Goal: Contribute content: Add original content to the website for others to see

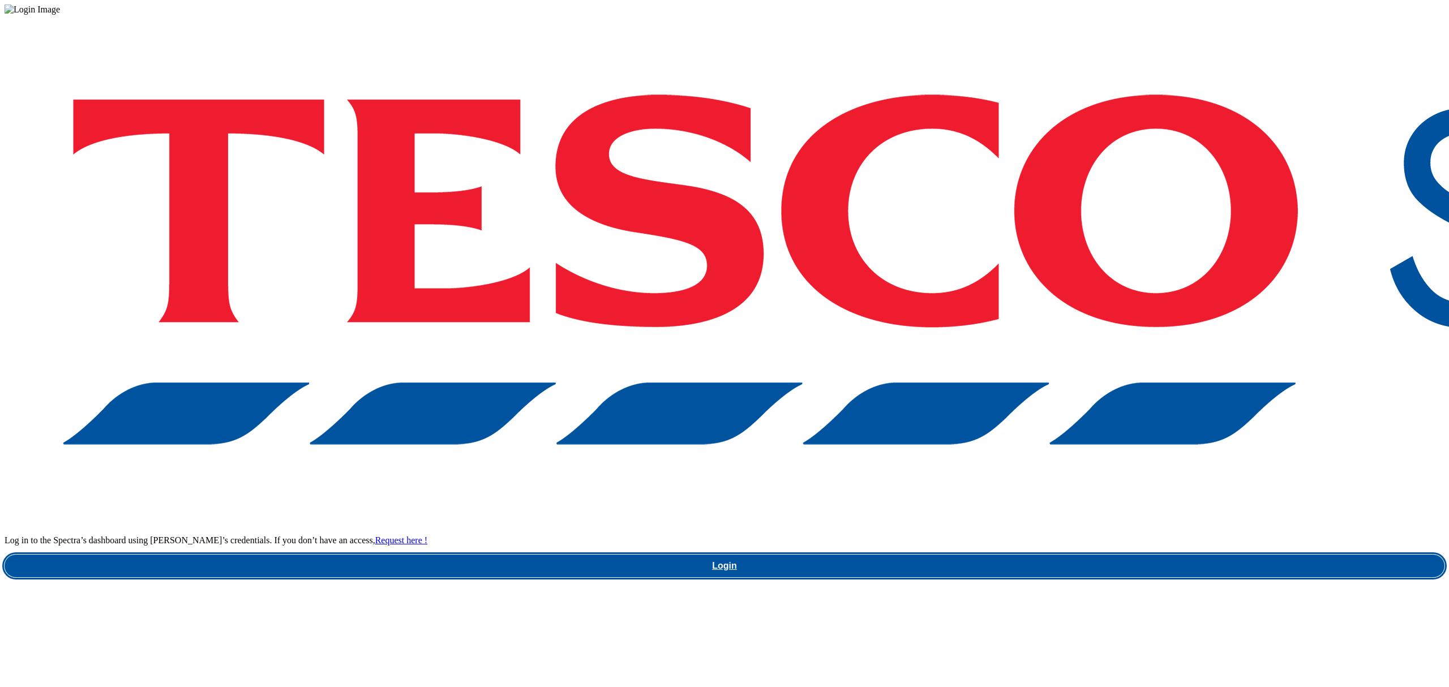
click at [1156, 555] on link "Login" at bounding box center [725, 566] width 1440 height 23
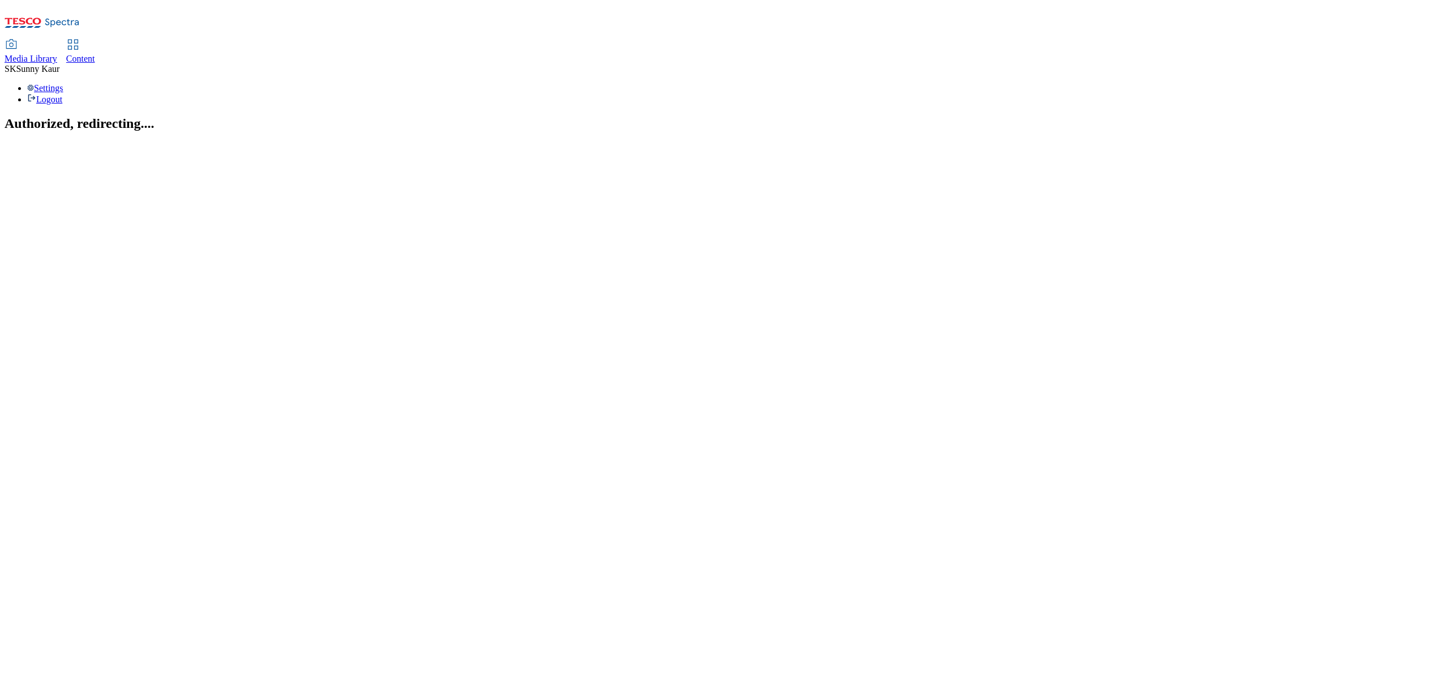
click at [57, 54] on span "Media Library" at bounding box center [31, 59] width 53 height 10
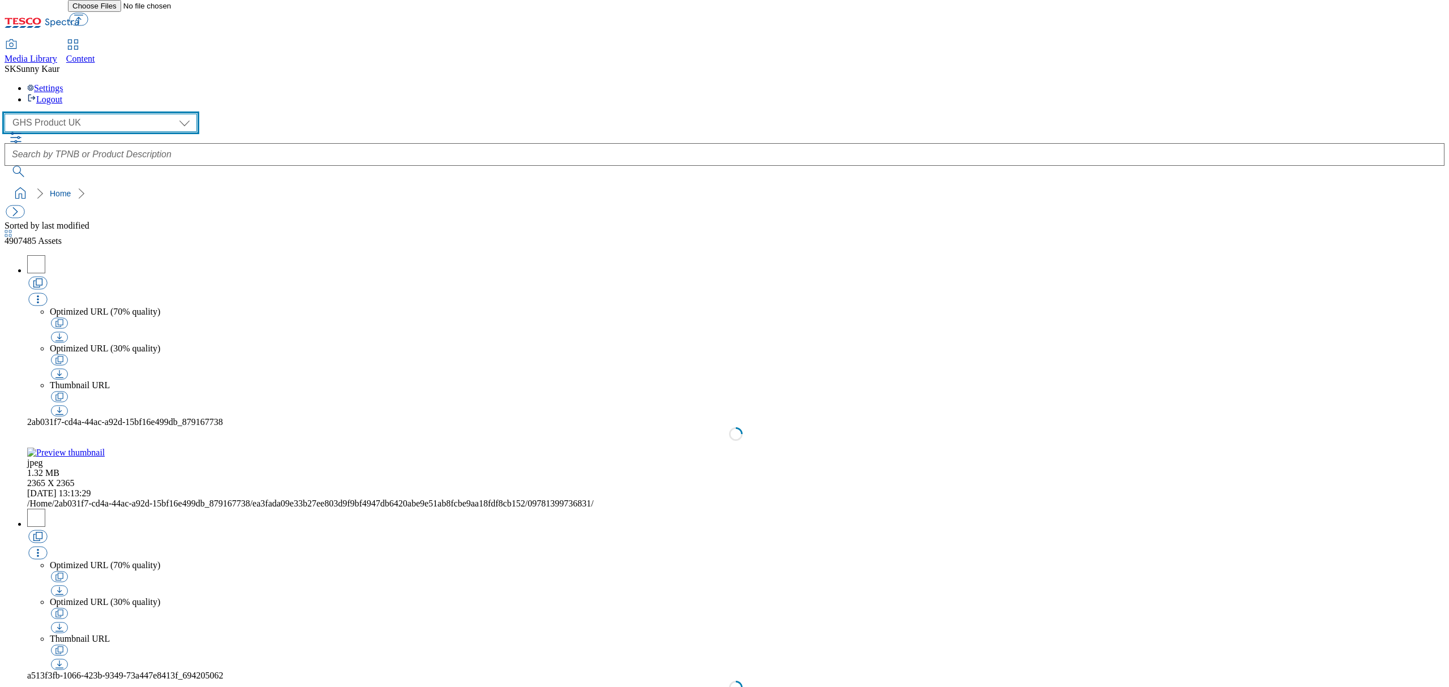
click at [84, 114] on select "Dotcom UK GHS Marketing UK GHS Product UK Our Tesco" at bounding box center [101, 123] width 192 height 18
select select "flare-ourtesco"
click at [8, 114] on select "Dotcom UK GHS Marketing UK GHS Product UK Our Tesco" at bounding box center [101, 123] width 192 height 18
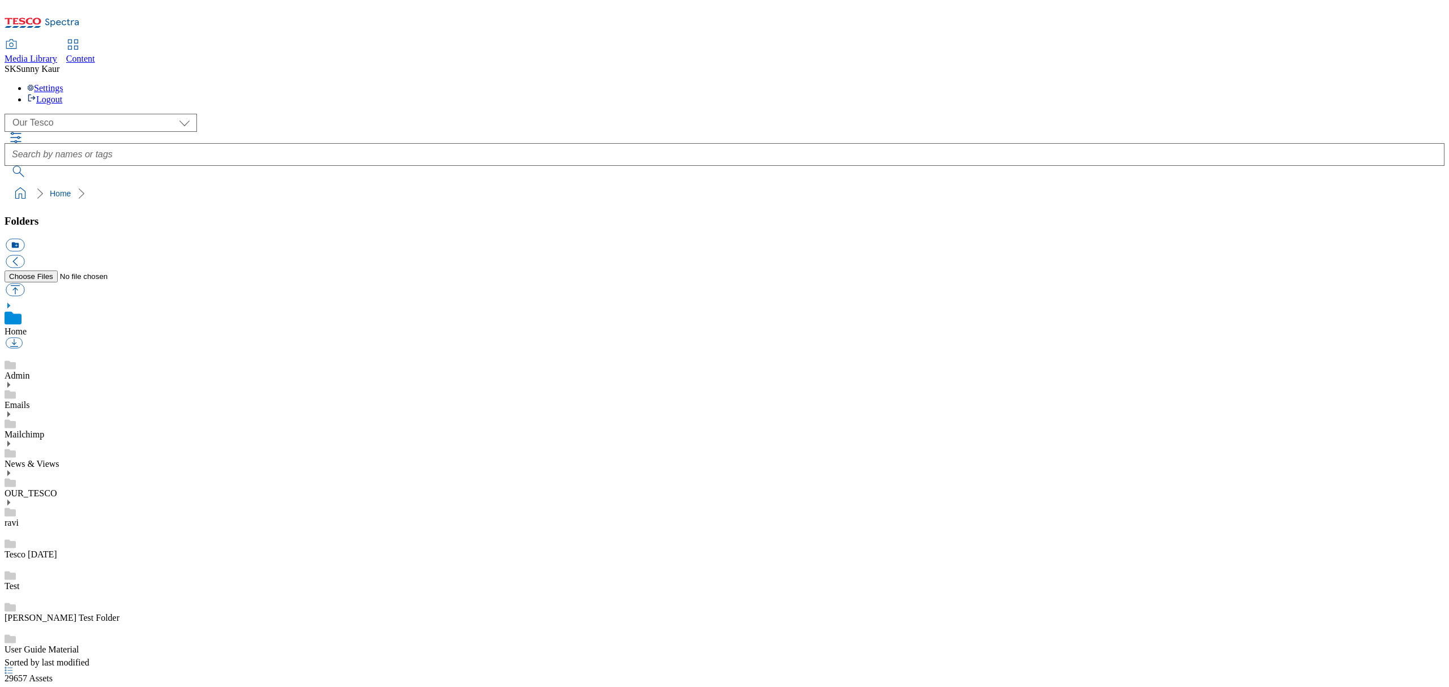
click at [12, 440] on icon at bounding box center [9, 444] width 8 height 8
click at [59, 532] on div "Menus" at bounding box center [725, 548] width 1440 height 32
click at [266, 238] on div "icon_new_folder" at bounding box center [725, 268] width 1440 height 61
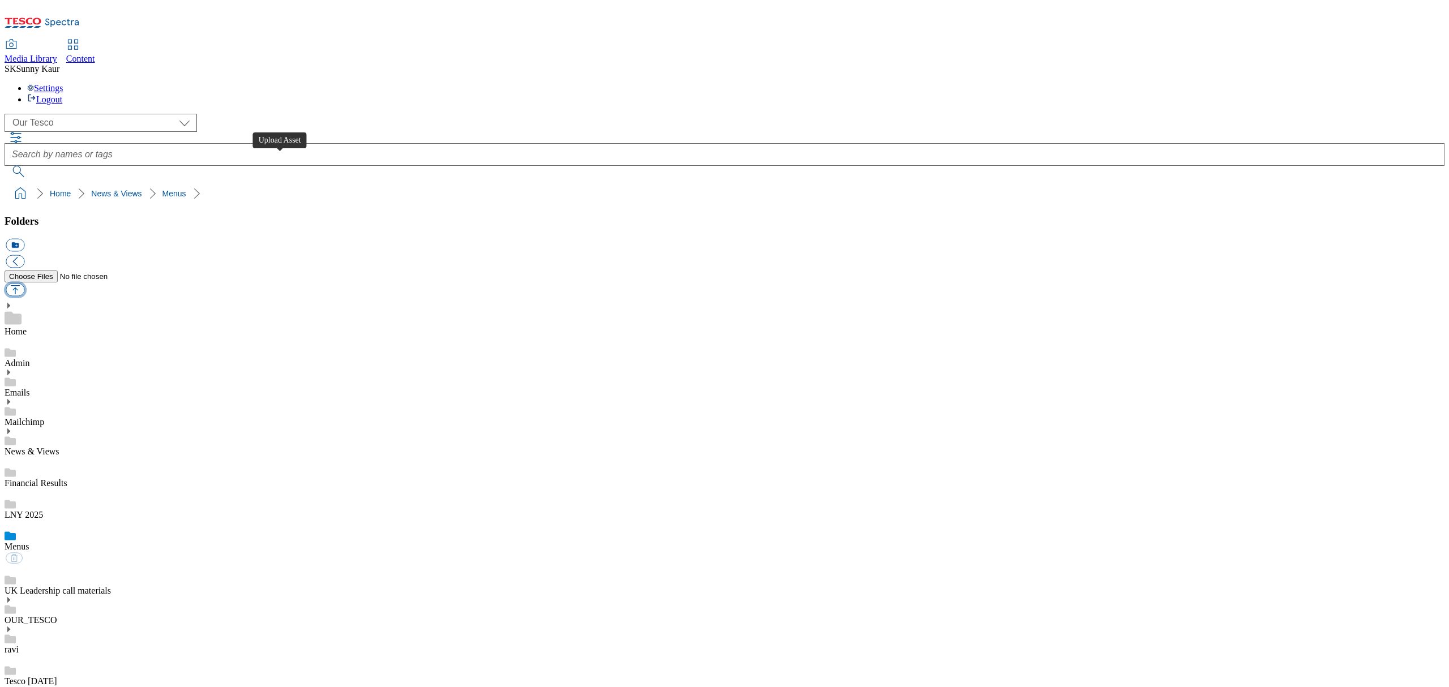
click at [24, 284] on button "button" at bounding box center [15, 290] width 19 height 13
type input "C:\fakepath\Street Food Menu 26082025.pdf"
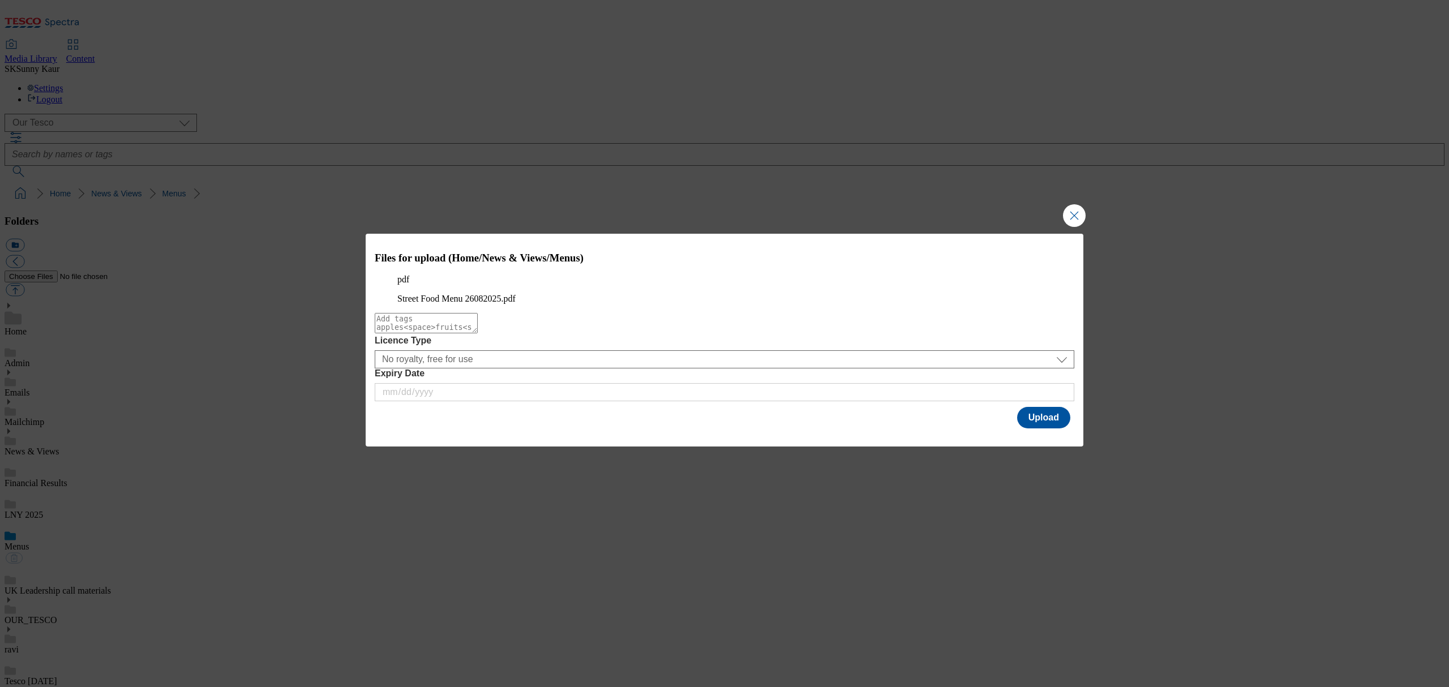
click at [1042, 431] on div "Files for upload (Home/News & Views/Menus) pdf Street Food Menu 26082025.pdf Li…" at bounding box center [725, 332] width 718 height 197
click at [1043, 428] on button "Upload" at bounding box center [1043, 418] width 53 height 22
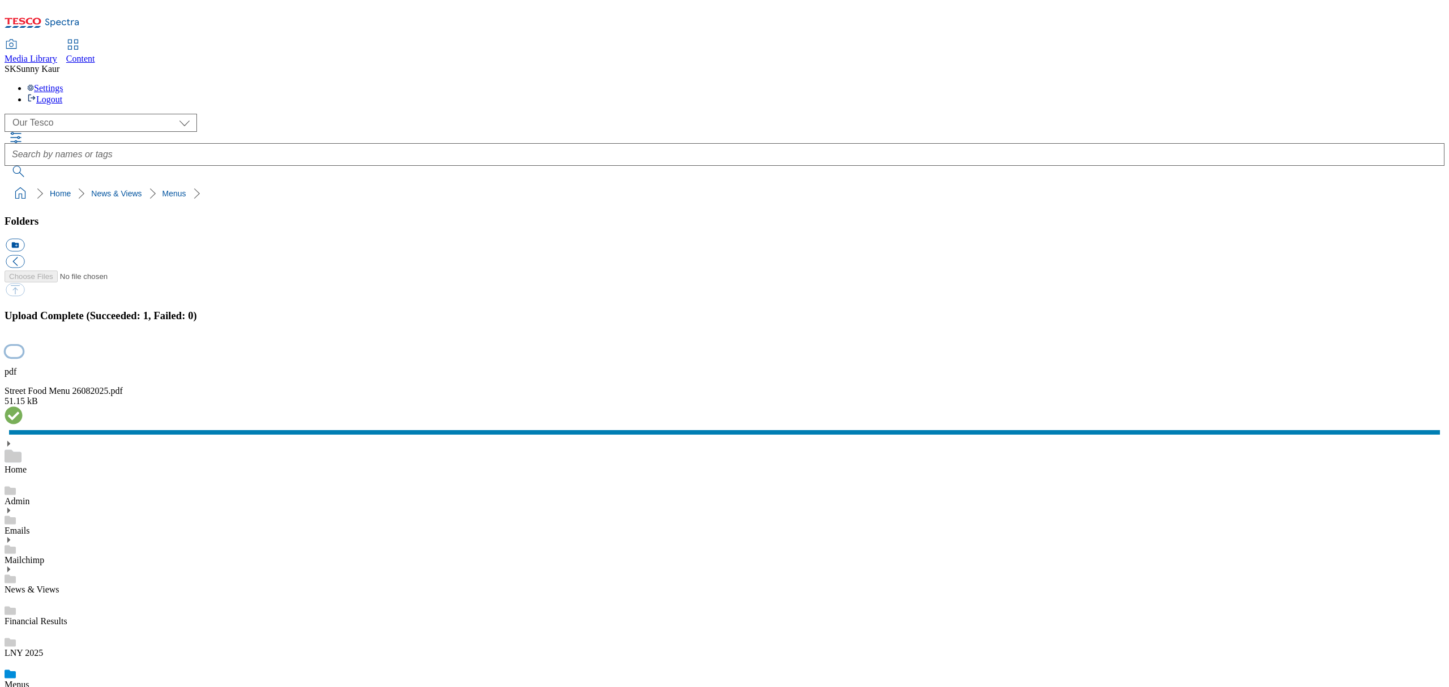
click at [23, 356] on button "button" at bounding box center [14, 351] width 17 height 11
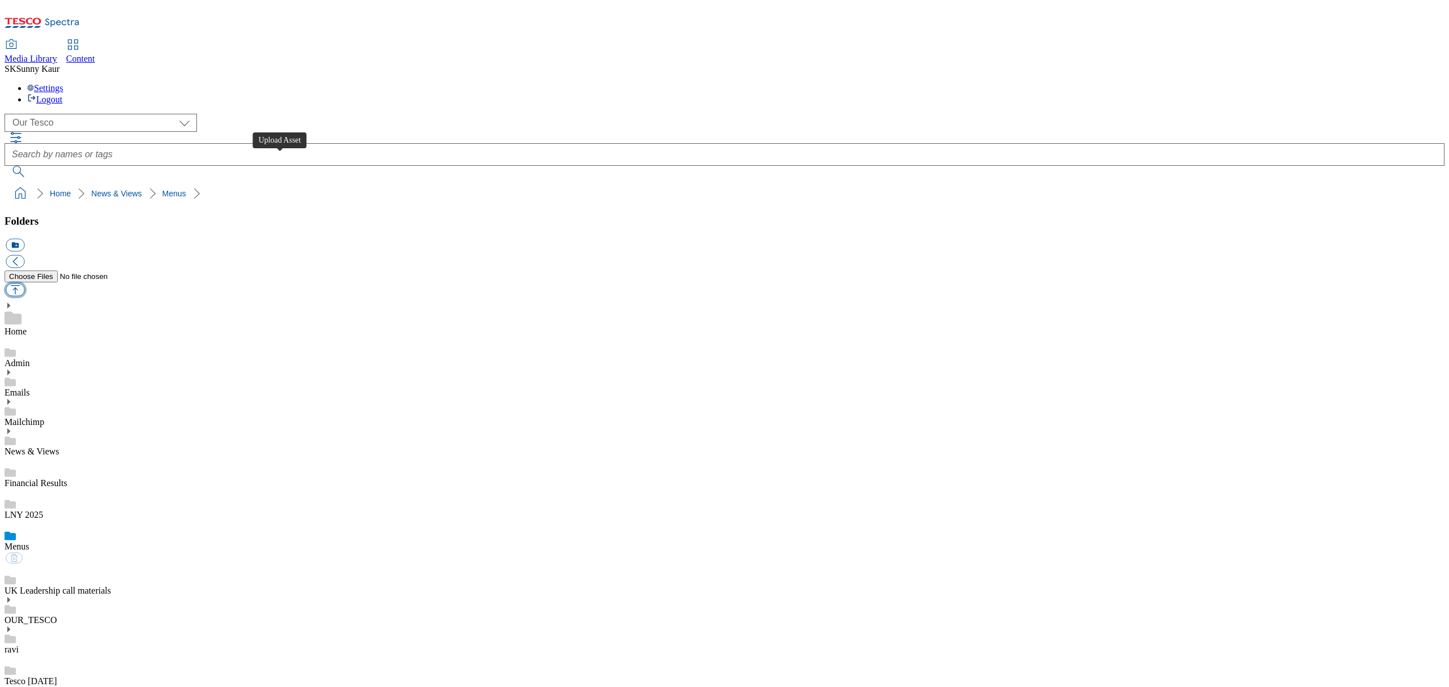
click at [24, 284] on button "button" at bounding box center [15, 290] width 19 height 13
click at [43, 510] on link "LNY 2025" at bounding box center [24, 515] width 38 height 10
click at [29, 554] on link "Menus" at bounding box center [17, 559] width 25 height 10
click at [24, 284] on button "button" at bounding box center [15, 290] width 19 height 13
type input "C:\fakepath\Menu Pear 25082025.pdf"
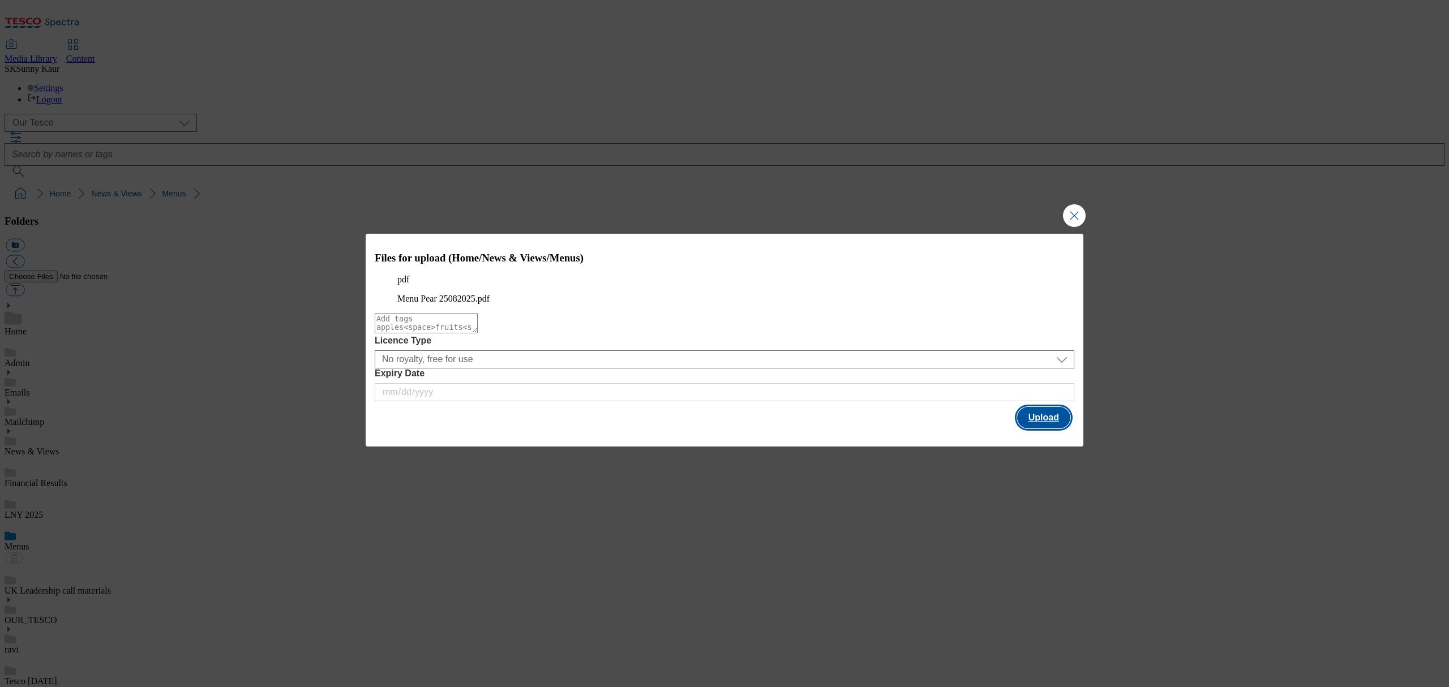
click at [1032, 428] on button "Upload" at bounding box center [1043, 418] width 53 height 22
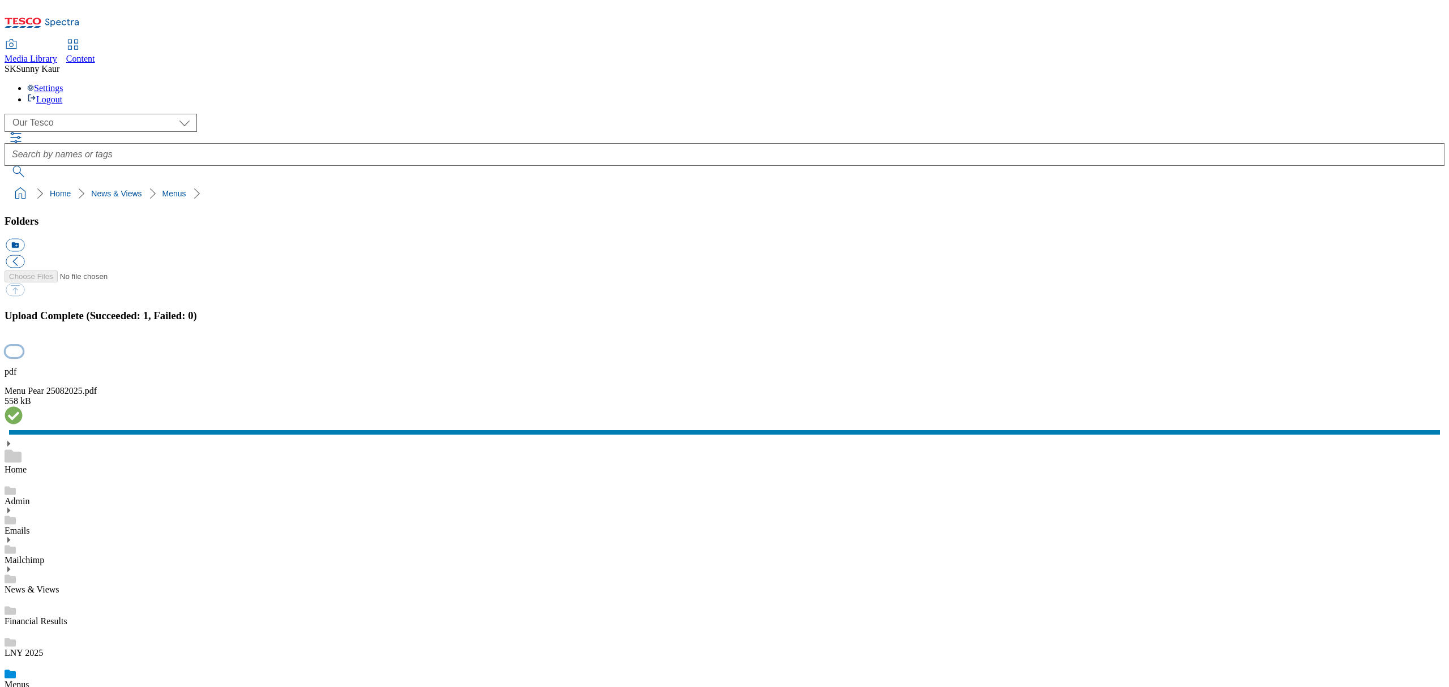
click at [23, 356] on button "button" at bounding box center [14, 351] width 17 height 11
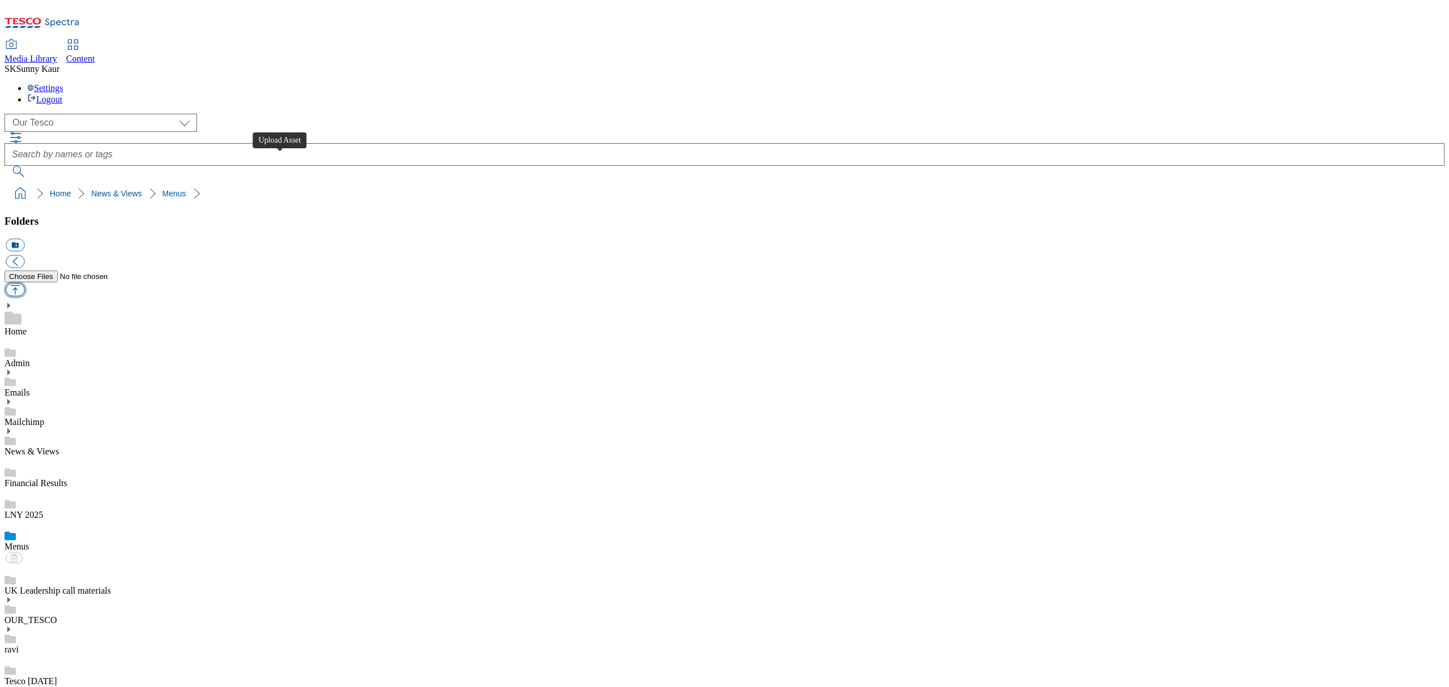
click at [24, 284] on button "button" at bounding box center [15, 290] width 19 height 13
type input "C:\fakepath\Menu Checkout 25082025.pdf"
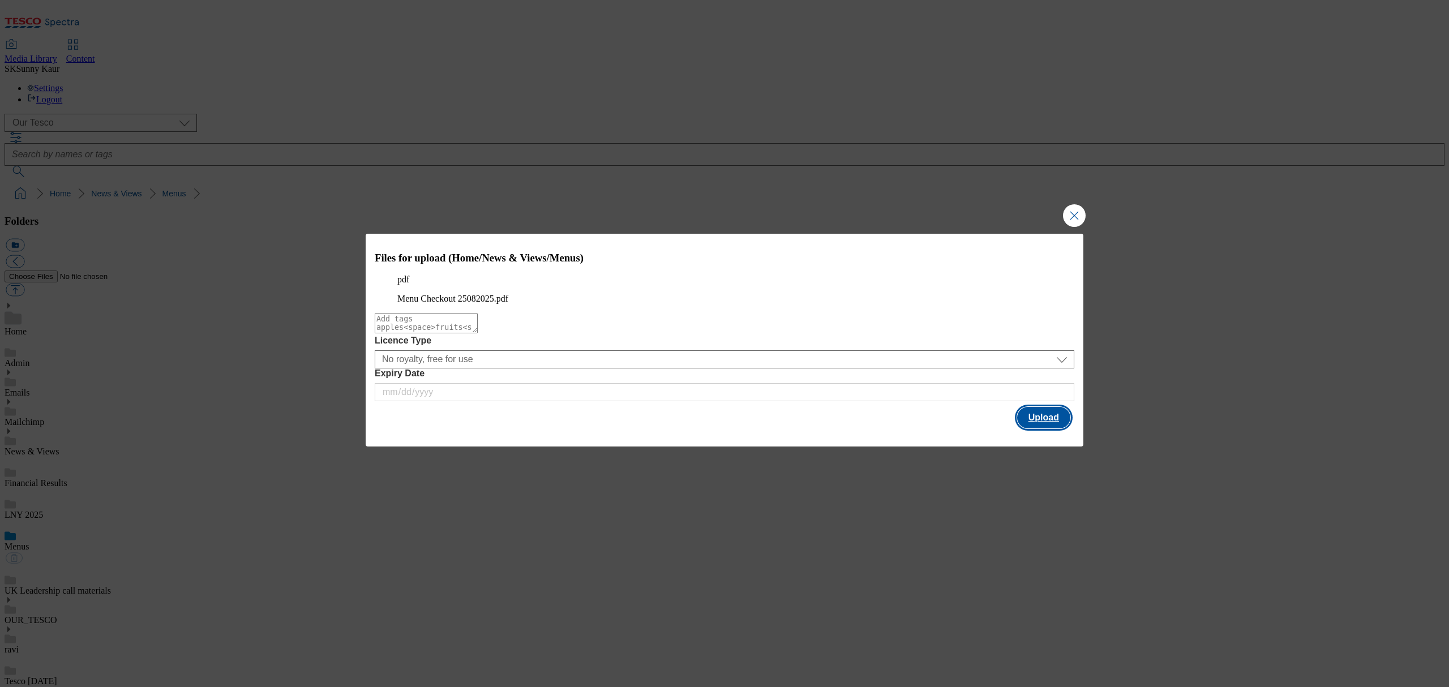
click at [1060, 428] on button "Upload" at bounding box center [1043, 418] width 53 height 22
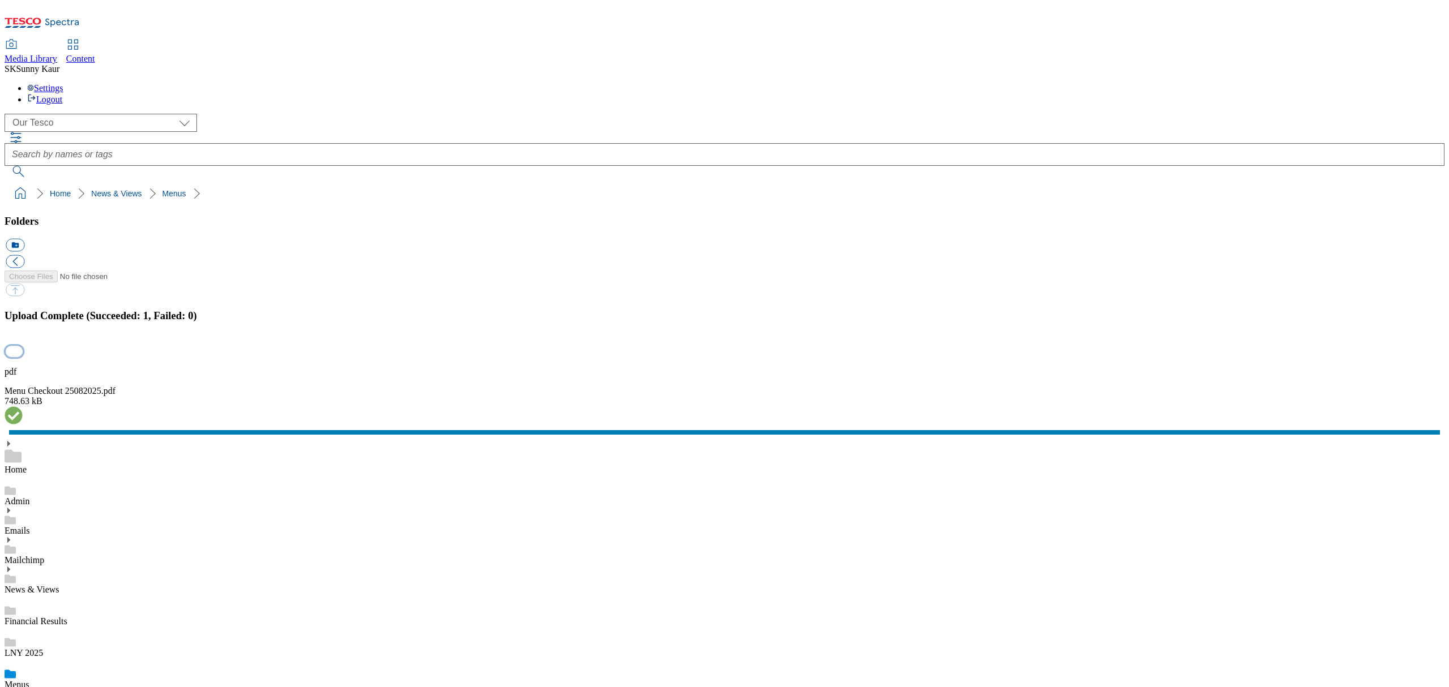
click at [23, 356] on button "button" at bounding box center [14, 351] width 17 height 11
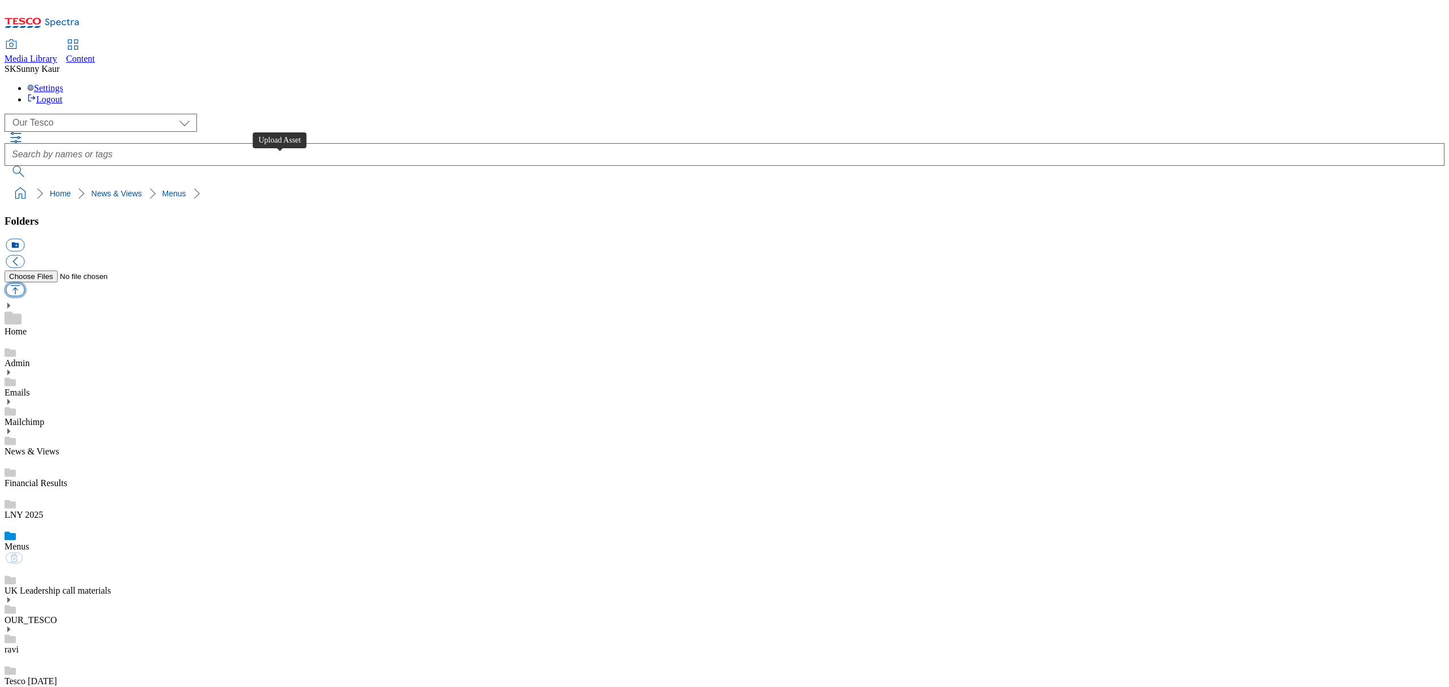
click at [24, 284] on button "button" at bounding box center [15, 290] width 19 height 13
type input "C:\fakepath\Heart Proposed menu 26082025.pdf"
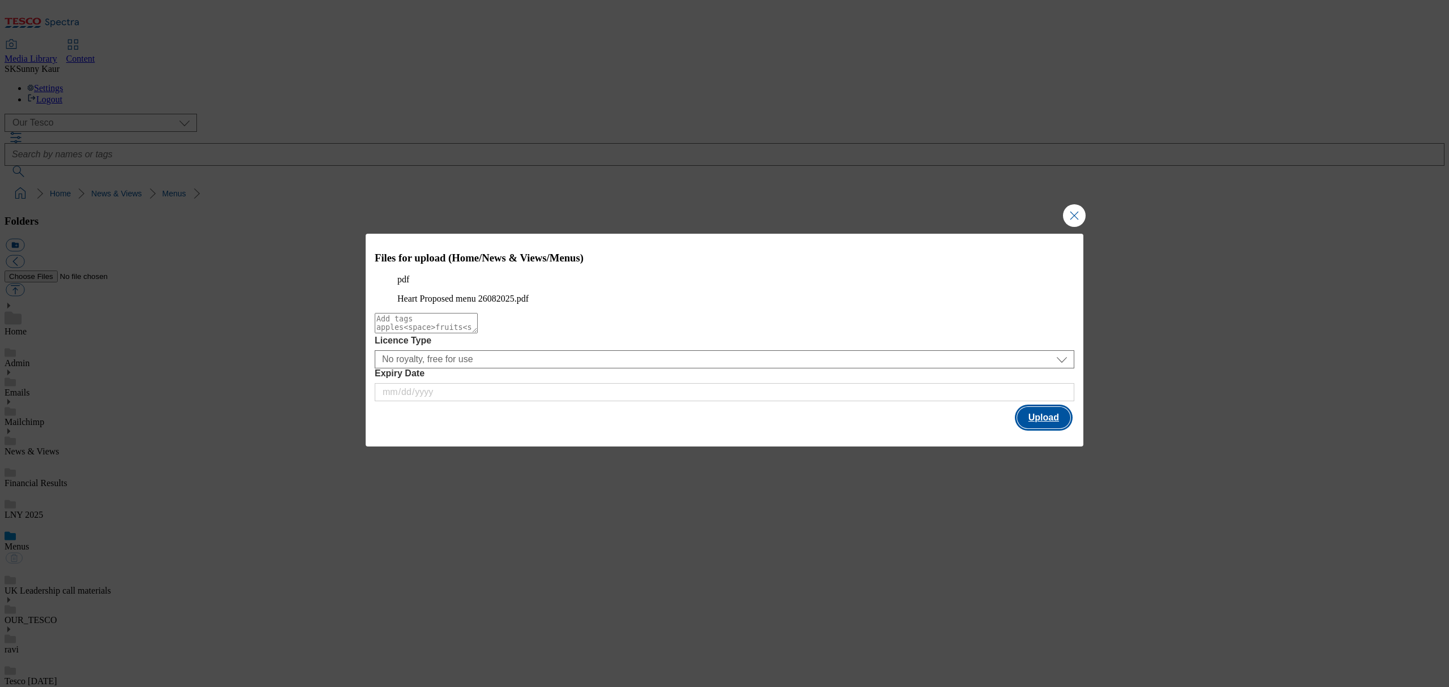
click at [1020, 428] on button "Upload" at bounding box center [1043, 418] width 53 height 22
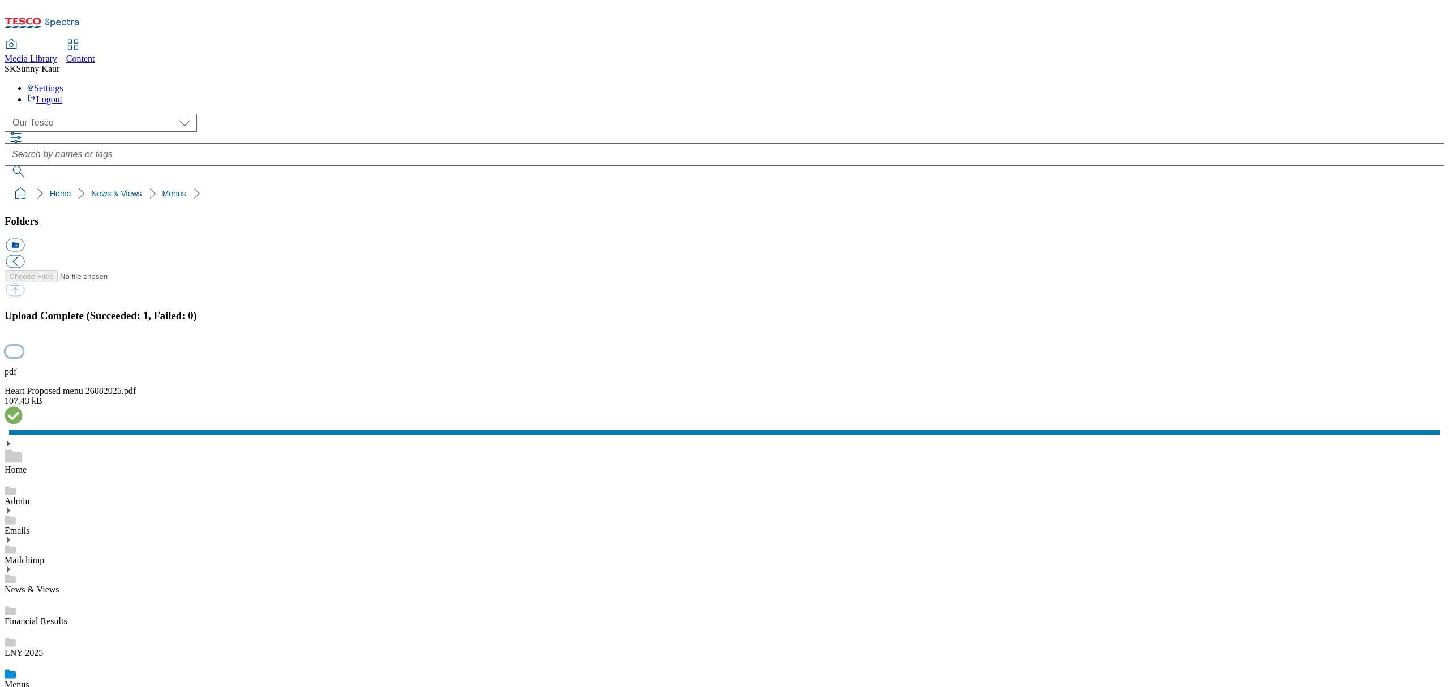
click at [23, 356] on button "button" at bounding box center [14, 351] width 17 height 11
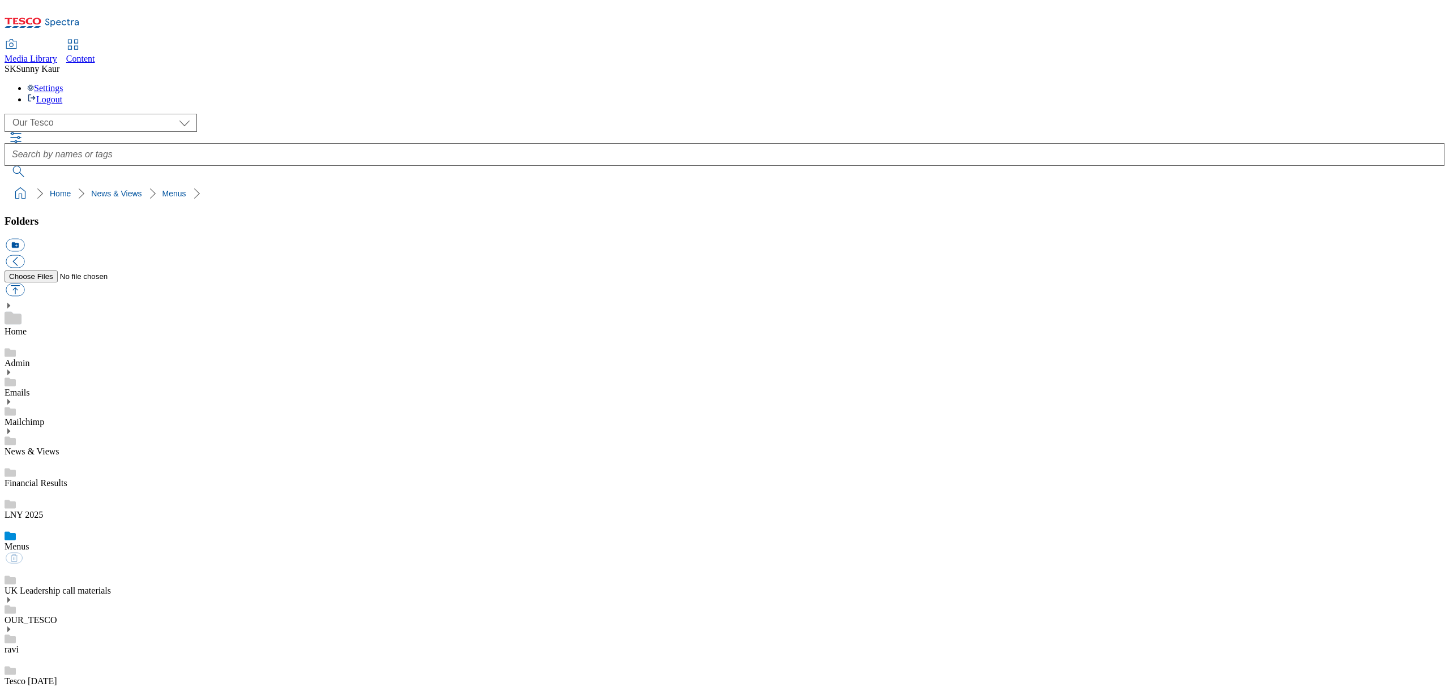
click at [168, 488] on div "LNY 2025" at bounding box center [725, 504] width 1440 height 32
click at [161, 532] on div "Menus" at bounding box center [725, 548] width 1440 height 32
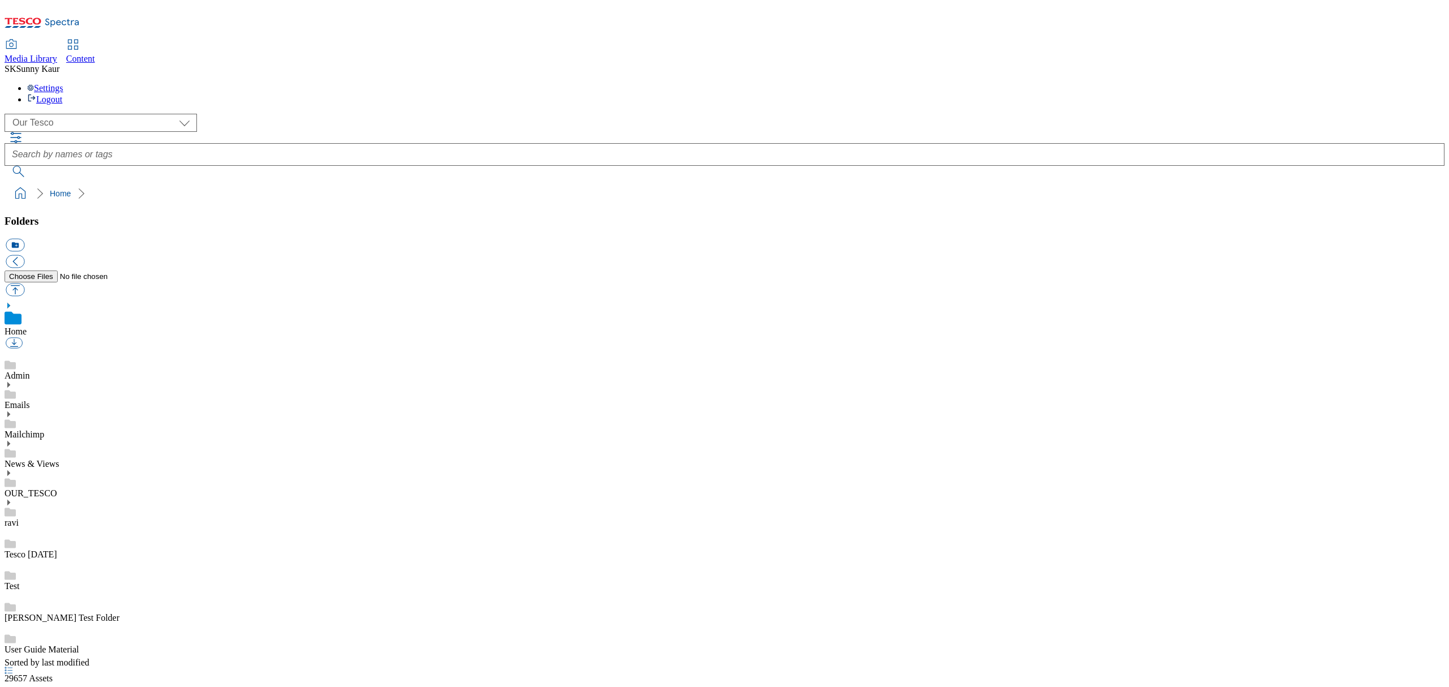
select select "flare-ourtesco"
click at [31, 440] on div "News & Views" at bounding box center [725, 454] width 1440 height 29
click at [59, 446] on link "News & Views" at bounding box center [32, 451] width 55 height 10
click at [10, 428] on use at bounding box center [8, 431] width 3 height 6
click at [29, 554] on link "Menus" at bounding box center [17, 559] width 25 height 10
